Goal: Find specific page/section: Find specific page/section

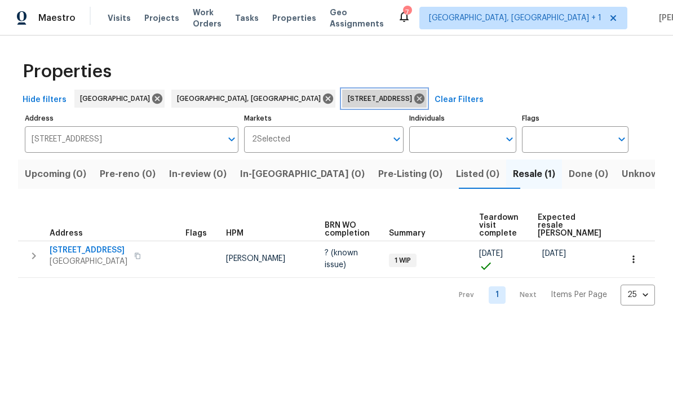
click at [413, 101] on icon at bounding box center [419, 98] width 12 height 12
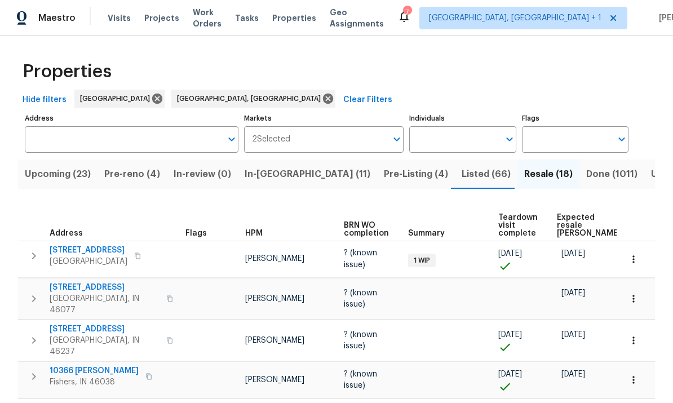
click at [95, 135] on input "Address" at bounding box center [123, 139] width 197 height 27
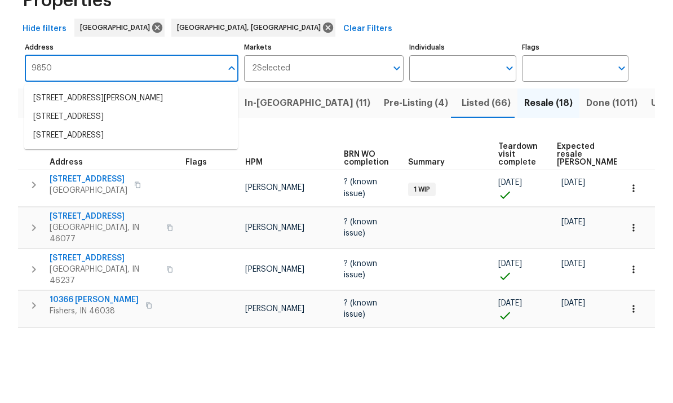
scroll to position [42, 0]
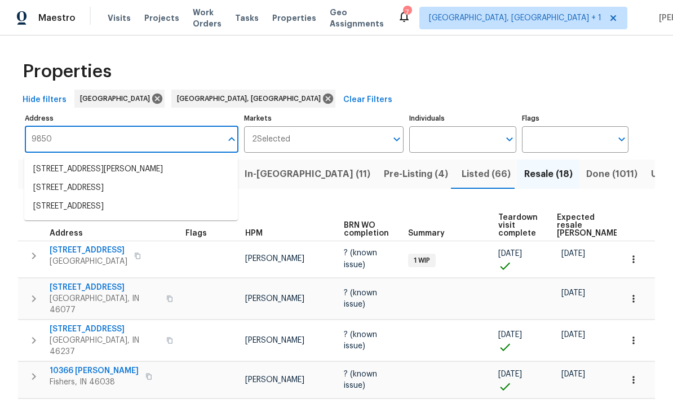
type input "9850"
click at [524, 166] on span "Resale (18)" at bounding box center [548, 174] width 48 height 16
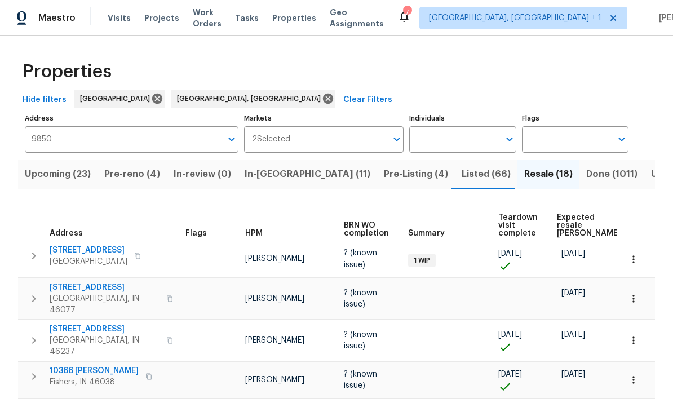
scroll to position [0, 0]
click at [83, 141] on input "Address" at bounding box center [123, 139] width 197 height 27
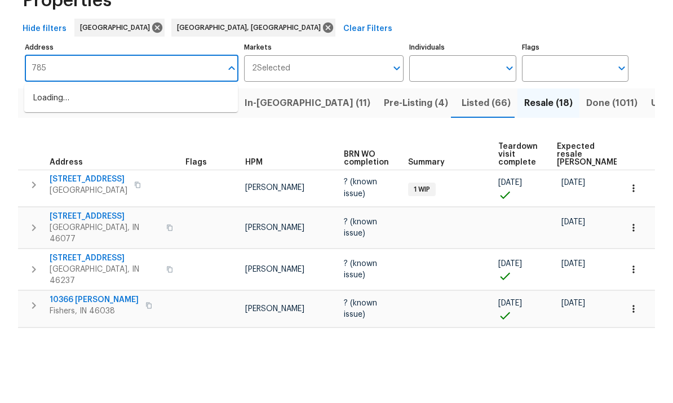
type input "7850"
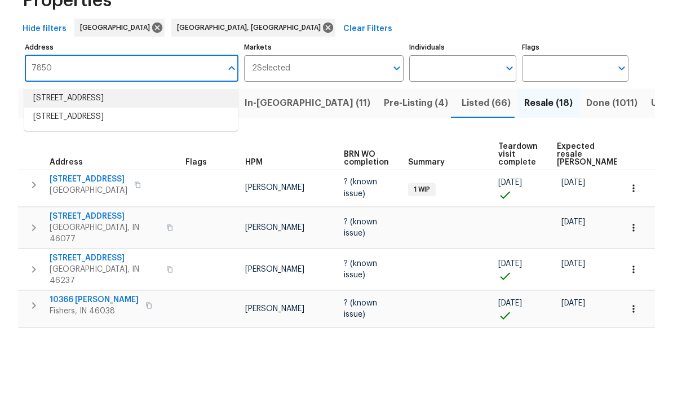
click at [83, 160] on li "7850 Park North Bnd Indianapolis IN 46260" at bounding box center [131, 169] width 214 height 19
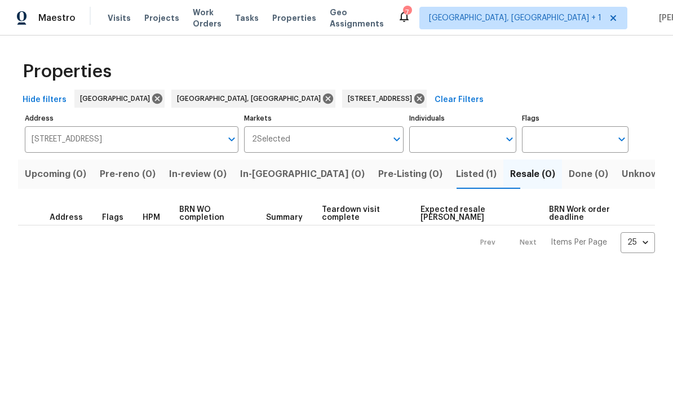
click at [456, 176] on span "Listed (1)" at bounding box center [476, 174] width 41 height 16
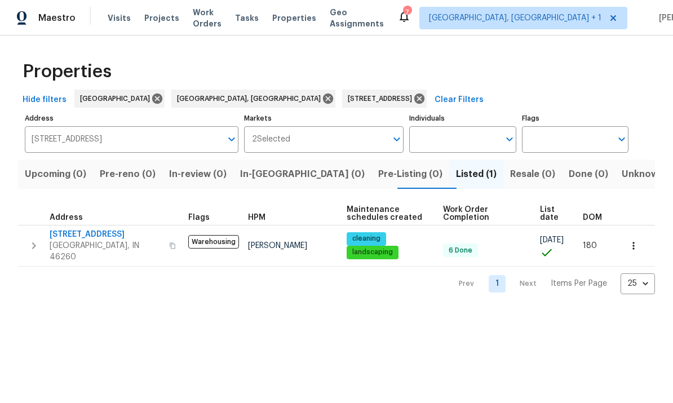
click at [643, 240] on button "button" at bounding box center [633, 245] width 25 height 25
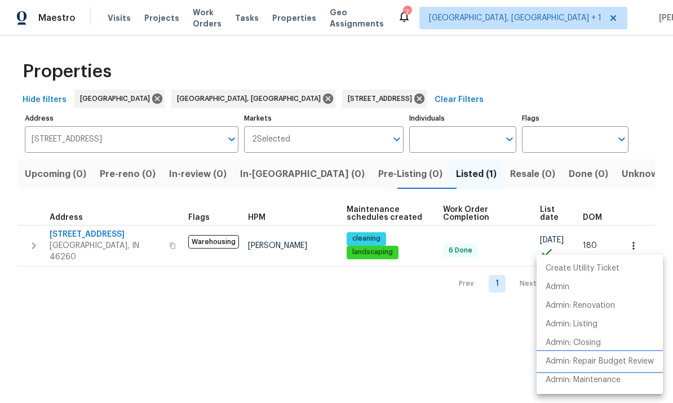
click at [608, 358] on p "Admin: Repair Budget Review" at bounding box center [600, 362] width 108 height 12
click at [89, 231] on div at bounding box center [336, 201] width 673 height 403
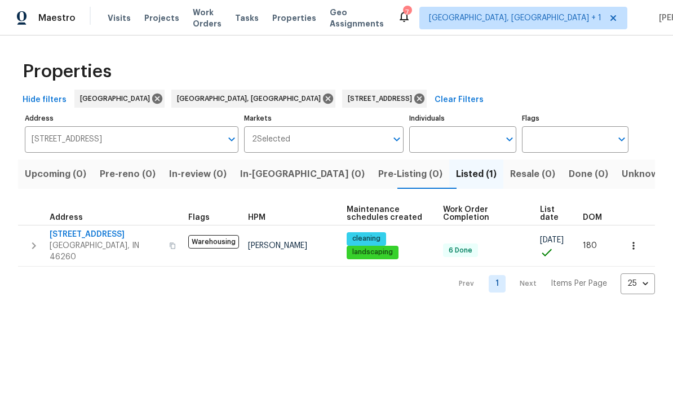
click at [101, 235] on span "7850 Park North Bnd" at bounding box center [106, 234] width 113 height 11
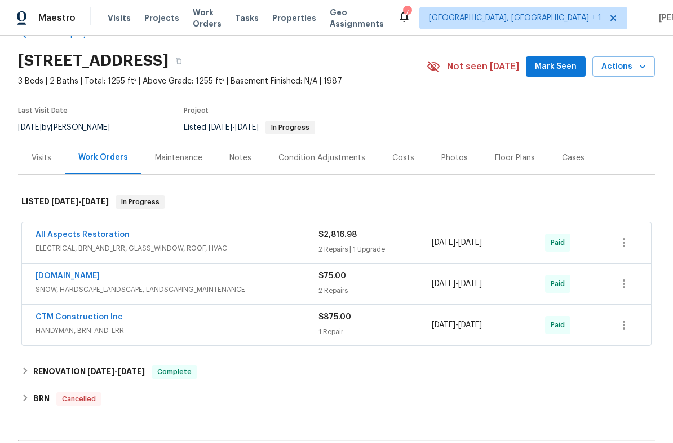
scroll to position [28, 0]
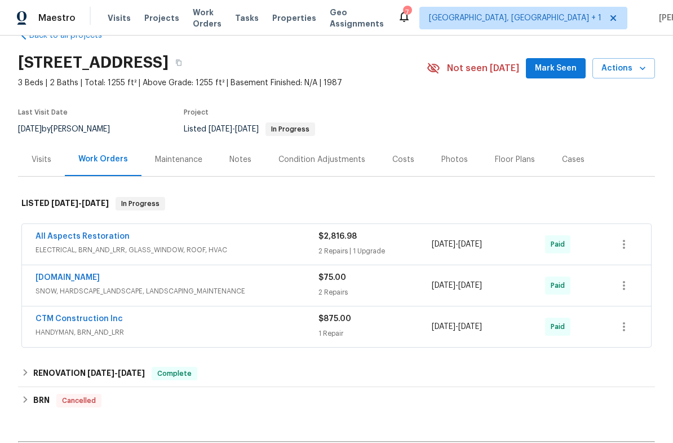
click at [33, 160] on div "Visits" at bounding box center [42, 159] width 20 height 11
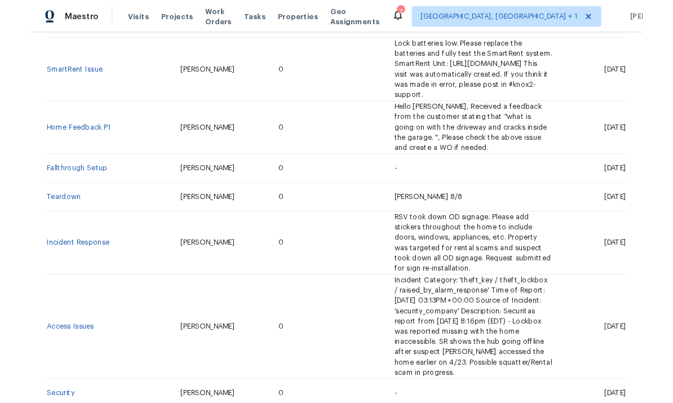
scroll to position [222, 0]
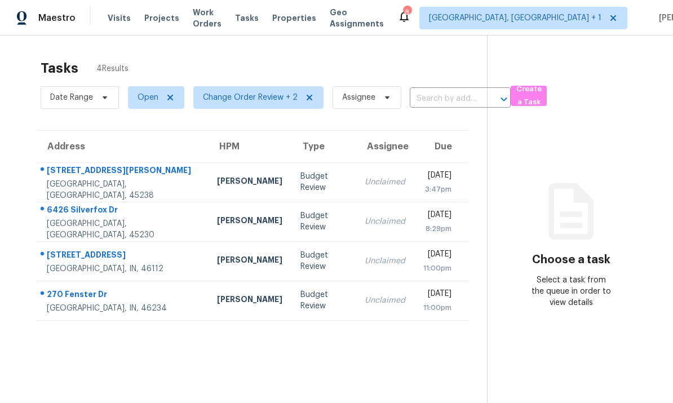
click at [143, 182] on td "4310 Mayhew Ave Cincinnati, OH, 45238" at bounding box center [122, 181] width 172 height 39
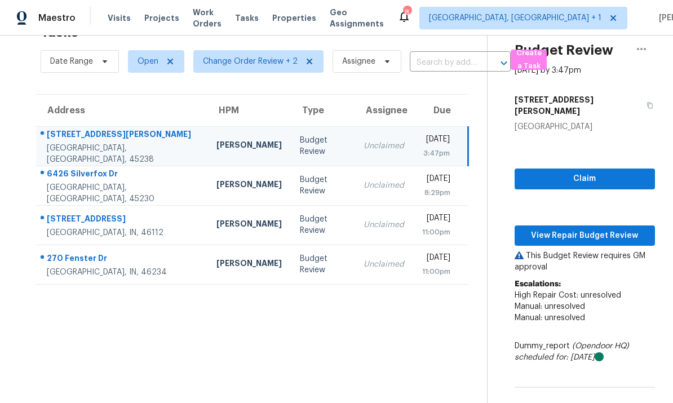
scroll to position [42, 0]
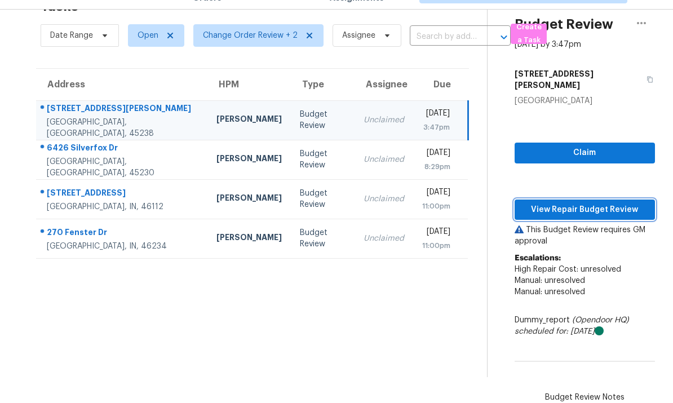
click at [586, 203] on span "View Repair Budget Review" at bounding box center [585, 210] width 122 height 14
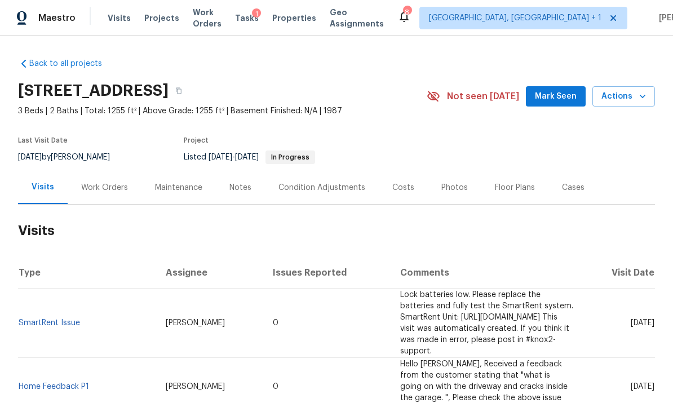
click at [178, 184] on div "Maintenance" at bounding box center [178, 187] width 47 height 11
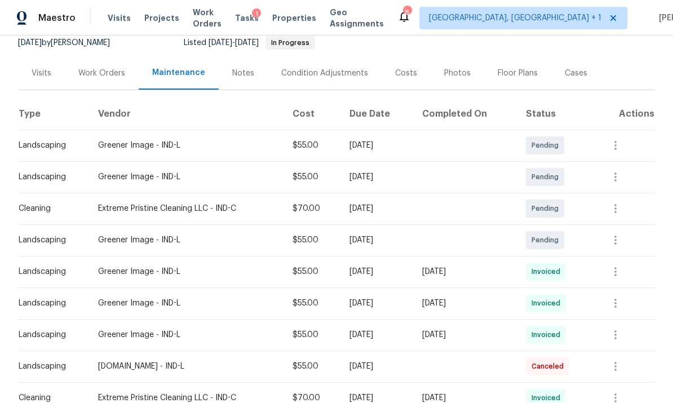
scroll to position [105, 0]
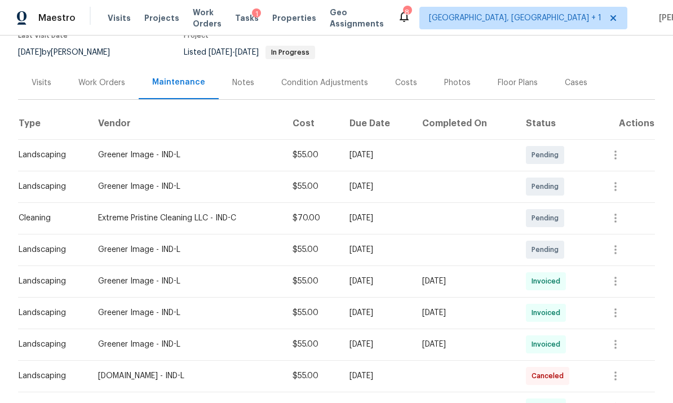
click at [38, 80] on div "Visits" at bounding box center [42, 82] width 20 height 11
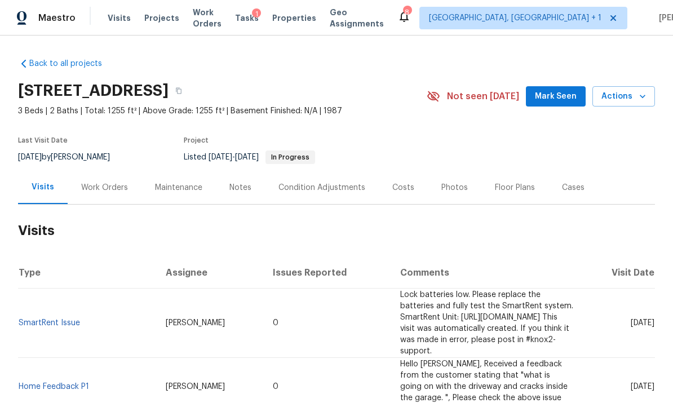
click at [242, 188] on div "Notes" at bounding box center [240, 187] width 22 height 11
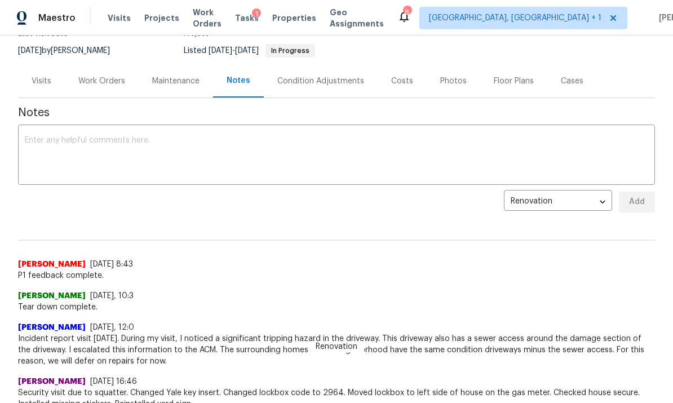
scroll to position [110, 0]
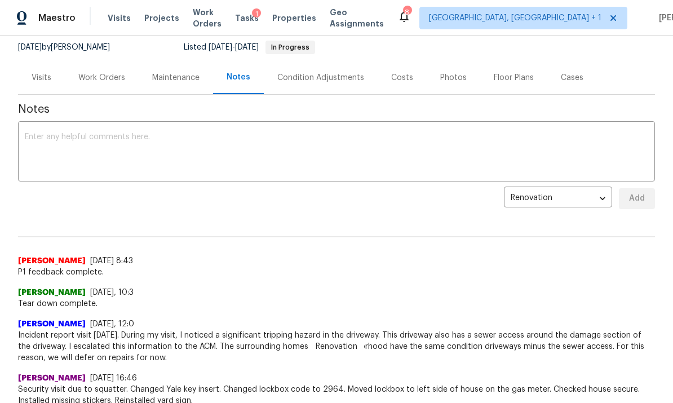
click at [80, 142] on textarea at bounding box center [337, 152] width 624 height 39
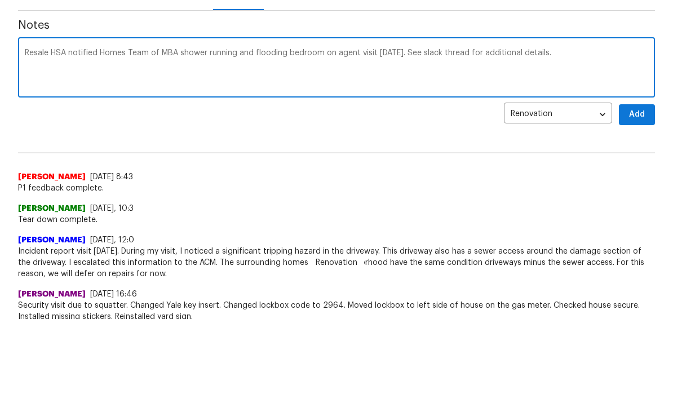
paste textarea "[URL][DOMAIN_NAME]"
type textarea "Resale HSA notified Homes Team of MBA shower running and flooding bedroom on ag…"
click at [640, 192] on span "Add" at bounding box center [637, 199] width 18 height 14
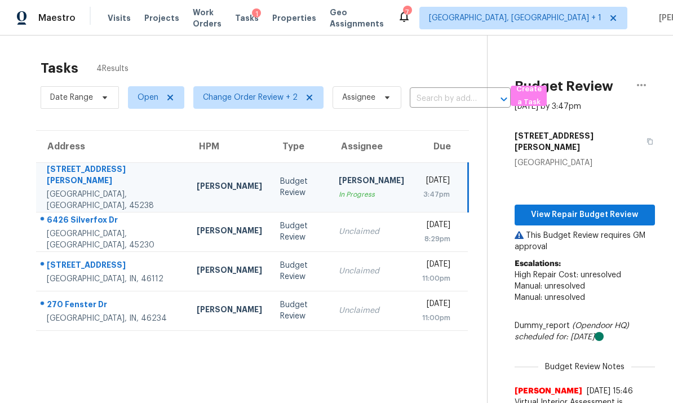
scroll to position [36, 0]
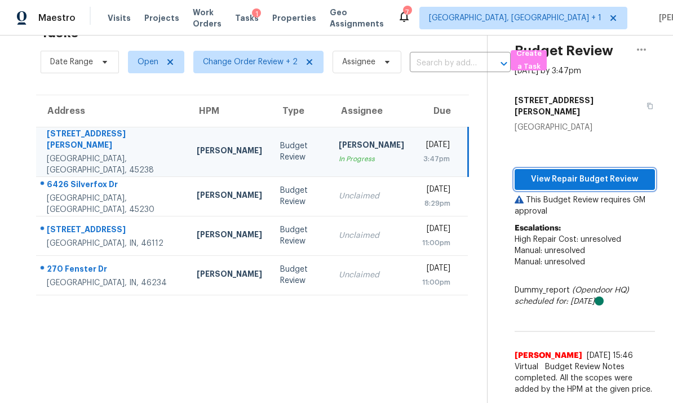
click at [580, 173] on span "View Repair Budget Review" at bounding box center [585, 180] width 122 height 14
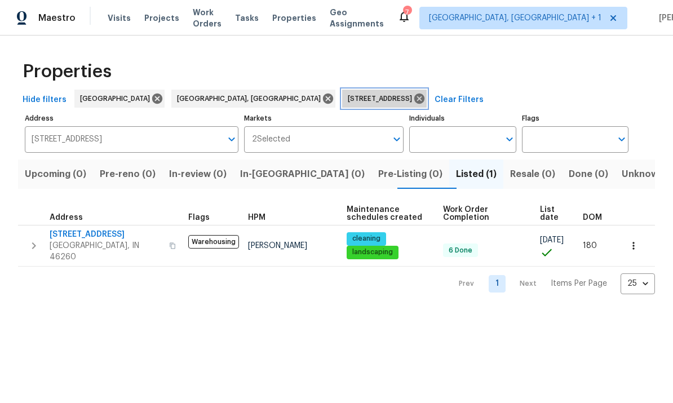
click at [414, 99] on icon at bounding box center [419, 99] width 10 height 10
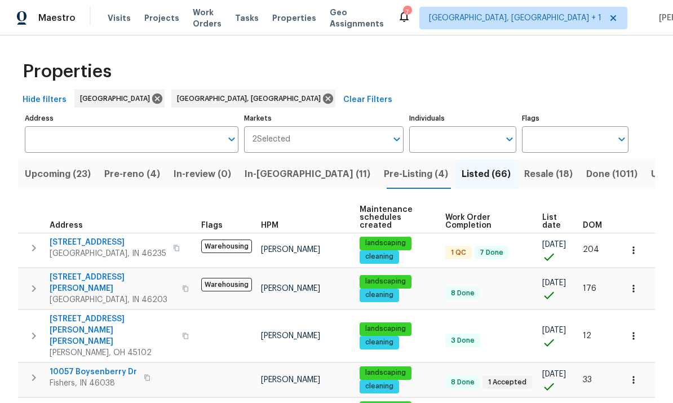
click at [73, 137] on input "Address" at bounding box center [123, 139] width 197 height 27
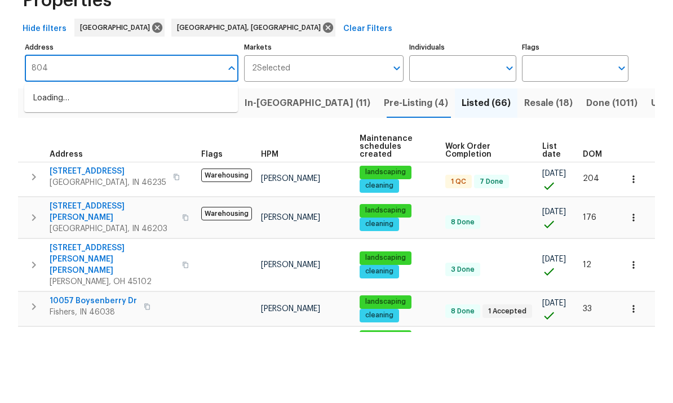
type input "8040"
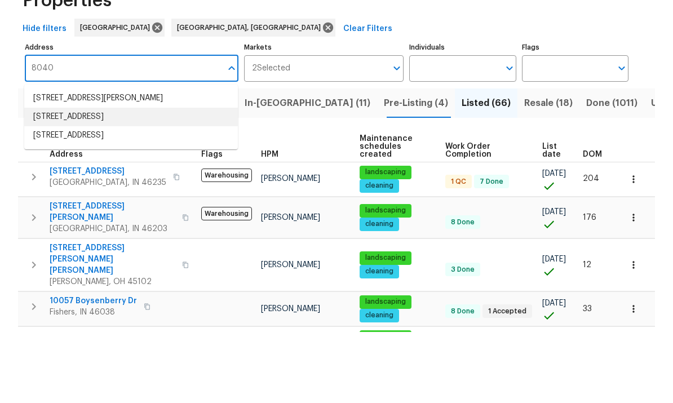
click at [74, 179] on li "[STREET_ADDRESS]" at bounding box center [131, 188] width 214 height 19
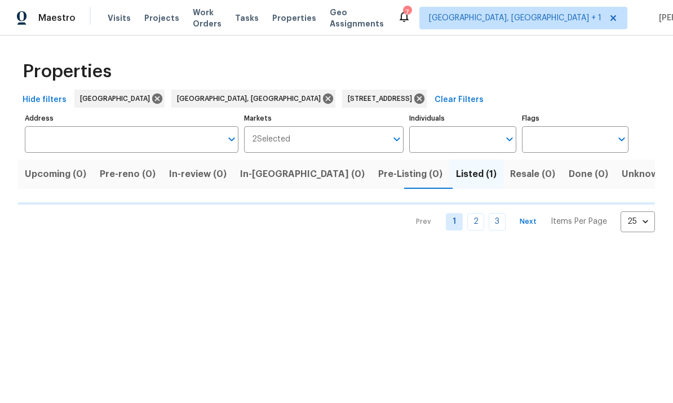
type input "[STREET_ADDRESS]"
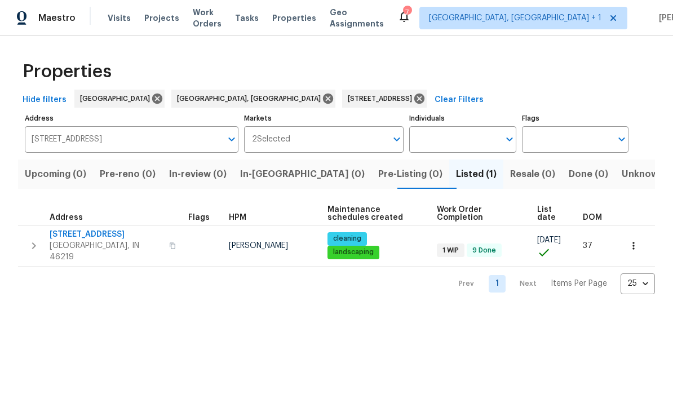
click at [637, 240] on icon "button" at bounding box center [633, 245] width 11 height 11
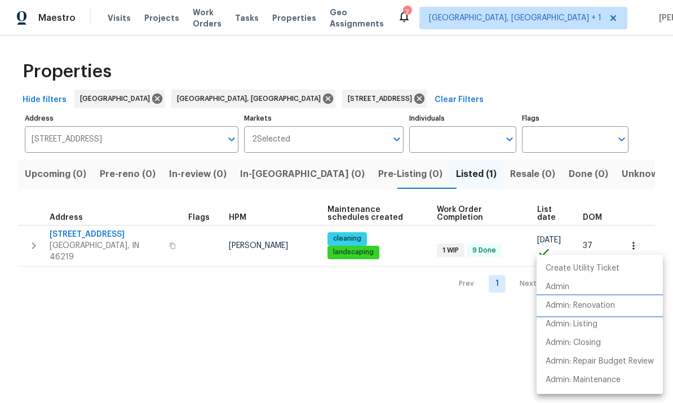
click at [592, 309] on p "Admin: Renovation" at bounding box center [580, 306] width 69 height 12
